Goal: Task Accomplishment & Management: Manage account settings

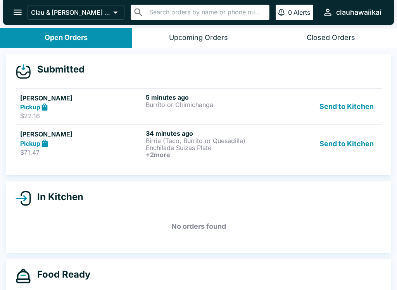
click at [344, 145] on button "Send to Kitchen" at bounding box center [346, 144] width 60 height 29
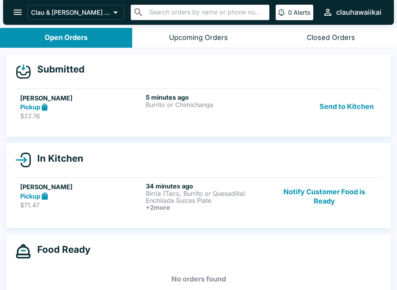
click at [341, 105] on button "Send to Kitchen" at bounding box center [346, 106] width 60 height 27
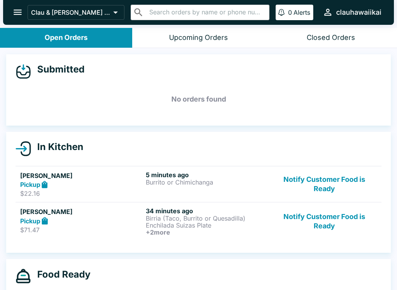
click at [190, 217] on p "Birria (Taco, Burrito or Quesadilla)" at bounding box center [207, 218] width 123 height 7
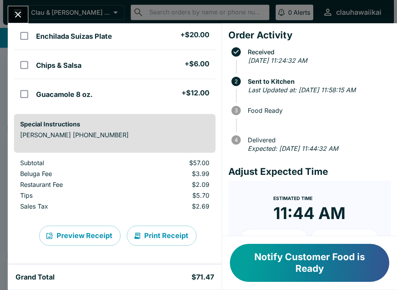
scroll to position [110, 0]
click at [170, 234] on button "Print Receipt" at bounding box center [162, 236] width 70 height 20
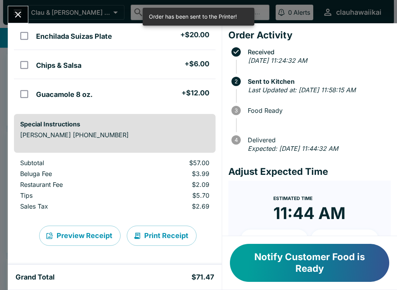
click at [22, 14] on icon "Close" at bounding box center [18, 14] width 10 height 10
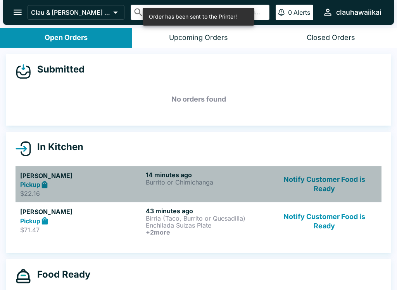
click at [175, 181] on p "Burrito or Chimichanga" at bounding box center [207, 182] width 123 height 7
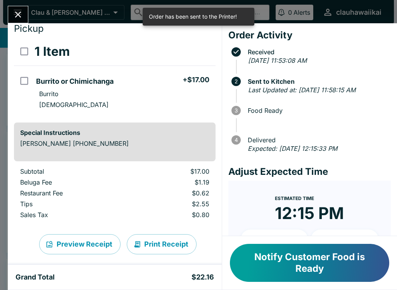
scroll to position [26, 0]
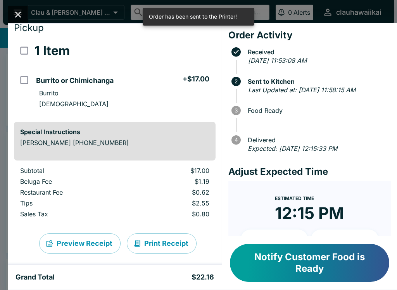
click at [158, 247] on button "Print Receipt" at bounding box center [162, 243] width 70 height 20
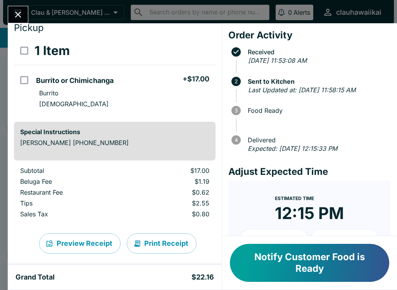
click at [17, 16] on icon "Close" at bounding box center [18, 15] width 6 height 6
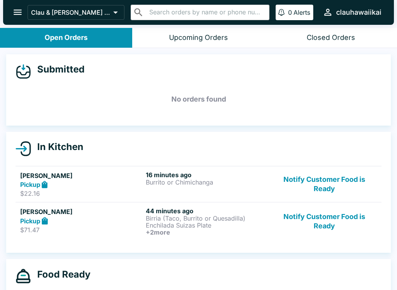
click at [136, 229] on p "$71.47" at bounding box center [81, 230] width 123 height 8
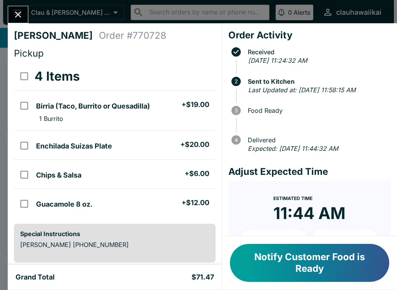
click at [17, 18] on icon "Close" at bounding box center [18, 14] width 10 height 10
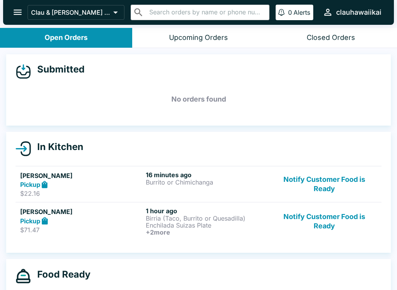
click at [183, 228] on p "Enchilada Suizas Plate" at bounding box center [207, 225] width 123 height 7
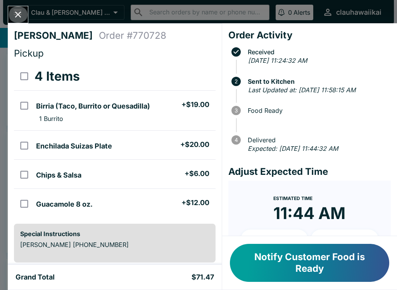
click at [14, 12] on icon "Close" at bounding box center [18, 14] width 10 height 10
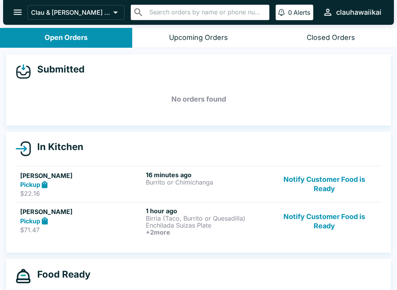
click at [183, 180] on p "Burrito or Chimichanga" at bounding box center [207, 182] width 123 height 7
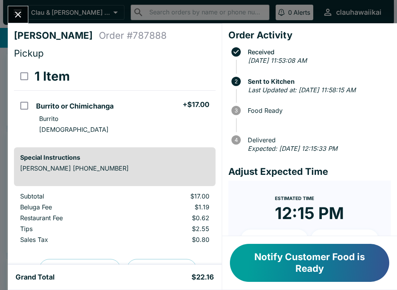
click at [19, 16] on icon "Close" at bounding box center [18, 14] width 10 height 10
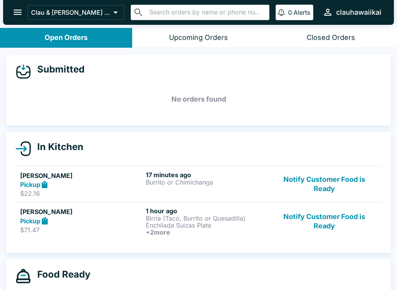
click at [180, 192] on div "17 minutes ago Burrito or Chimichanga" at bounding box center [207, 184] width 123 height 27
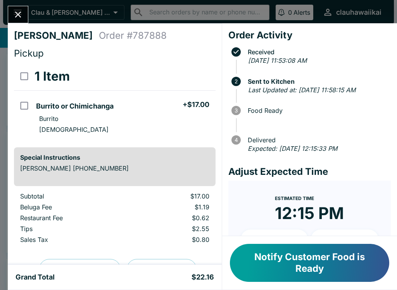
click at [19, 14] on icon "Close" at bounding box center [18, 15] width 6 height 6
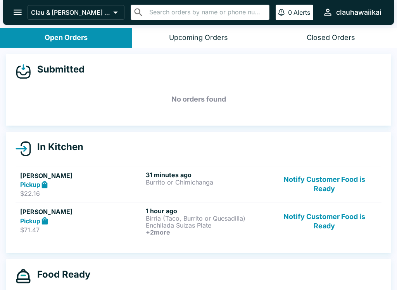
click at [197, 219] on p "Birria (Taco, Burrito or Quesadilla)" at bounding box center [207, 218] width 123 height 7
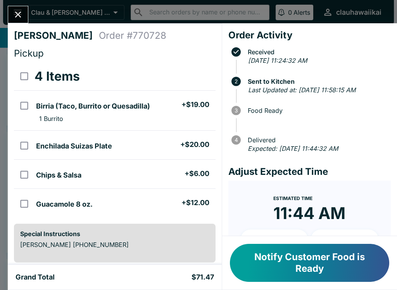
click at [312, 264] on button "Notify Customer Food is Ready" at bounding box center [309, 263] width 159 height 38
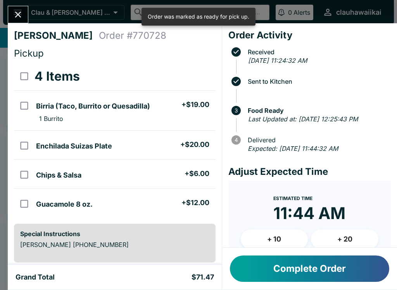
click at [312, 270] on button "Complete Order" at bounding box center [309, 269] width 159 height 26
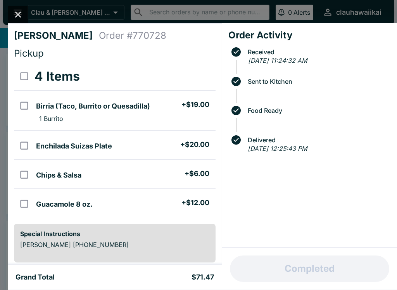
click at [14, 14] on icon "Close" at bounding box center [18, 14] width 10 height 10
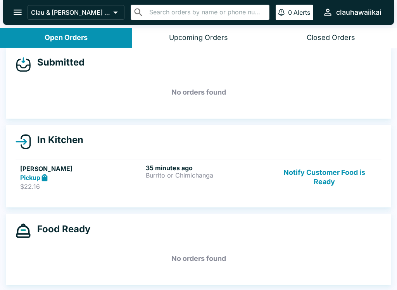
scroll to position [7, 0]
click at [167, 188] on div "35 minutes ago Burrito or Chimichanga" at bounding box center [207, 177] width 123 height 27
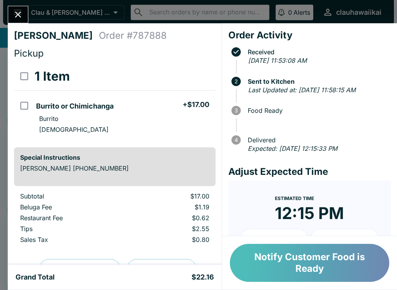
click at [264, 265] on button "Notify Customer Food is Ready" at bounding box center [309, 263] width 159 height 38
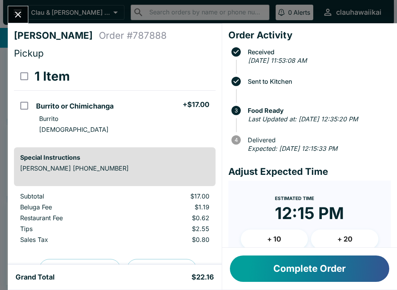
click at [288, 271] on button "Complete Order" at bounding box center [309, 269] width 159 height 26
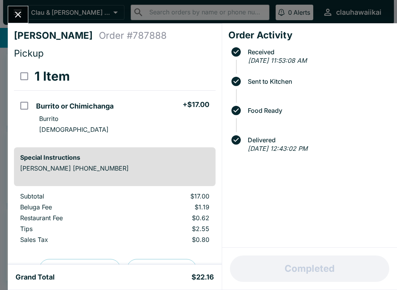
click at [15, 22] on button "Close" at bounding box center [18, 14] width 20 height 17
